Goal: Find specific page/section: Find specific page/section

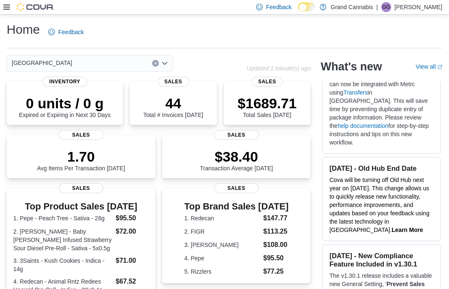
scroll to position [1121, 0]
